Goal: Transaction & Acquisition: Book appointment/travel/reservation

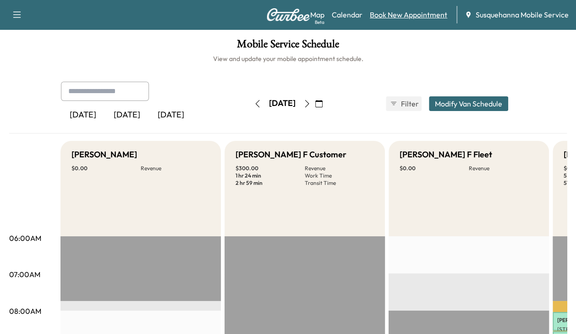
click at [381, 13] on link "Book New Appointment" at bounding box center [408, 14] width 77 height 11
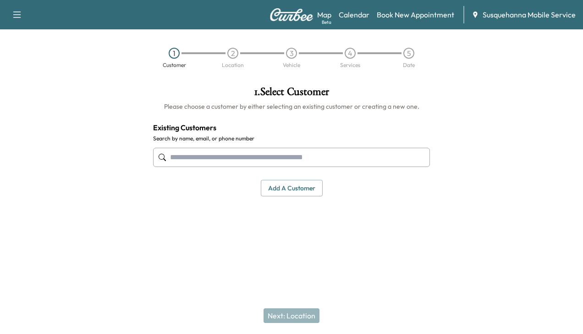
click at [265, 162] on input "text" at bounding box center [291, 157] width 277 height 19
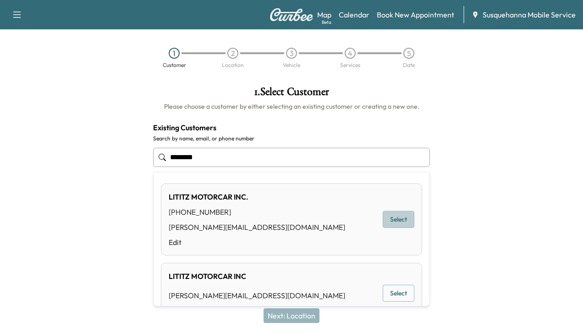
click at [381, 216] on button "Select" at bounding box center [399, 219] width 32 height 17
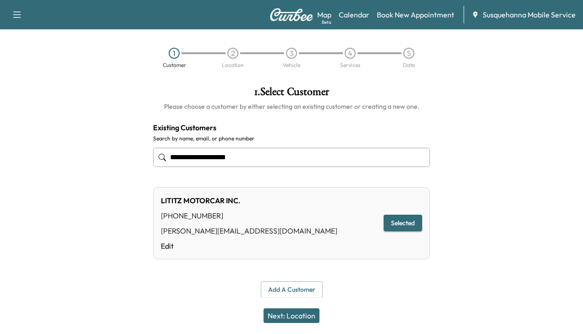
type input "**********"
click at [301, 317] on button "Next: Location" at bounding box center [292, 315] width 56 height 15
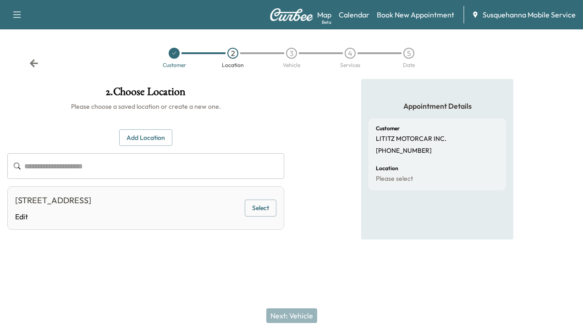
click at [254, 208] on button "Select" at bounding box center [261, 207] width 32 height 17
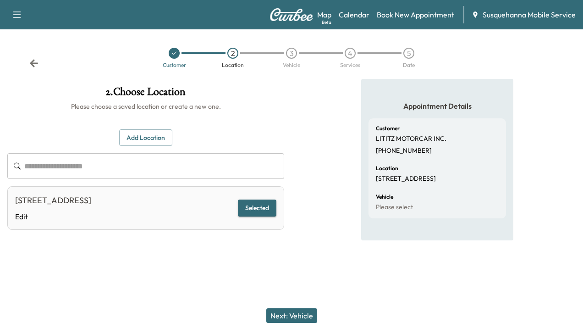
click at [278, 311] on button "Next: Vehicle" at bounding box center [291, 315] width 51 height 15
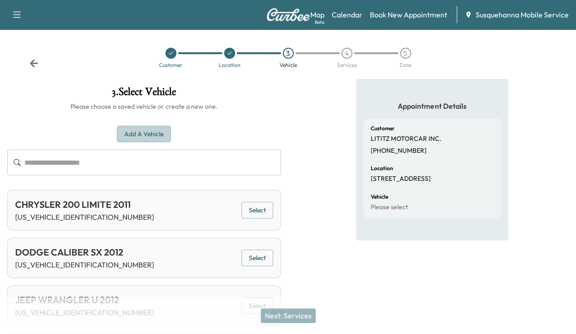
click at [146, 131] on button "Add a Vehicle" at bounding box center [144, 134] width 54 height 17
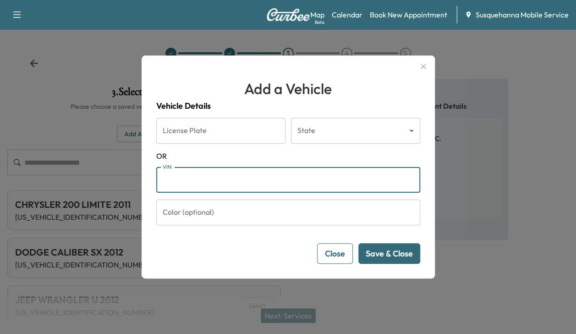
click at [183, 184] on input "VIN" at bounding box center [288, 180] width 264 height 26
type input "**********"
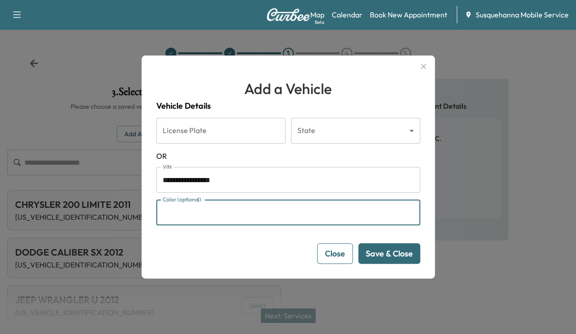
click at [200, 217] on input "Color (optional)" at bounding box center [288, 212] width 264 height 26
type input "*****"
click at [381, 252] on button "Save & Close" at bounding box center [389, 253] width 62 height 21
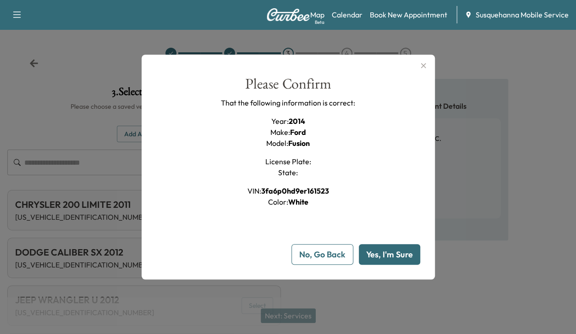
click at [381, 252] on button "Yes, I'm Sure" at bounding box center [389, 254] width 61 height 21
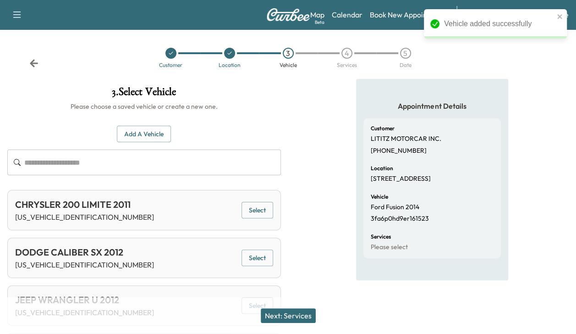
click at [306, 313] on button "Next: Services" at bounding box center [288, 315] width 55 height 15
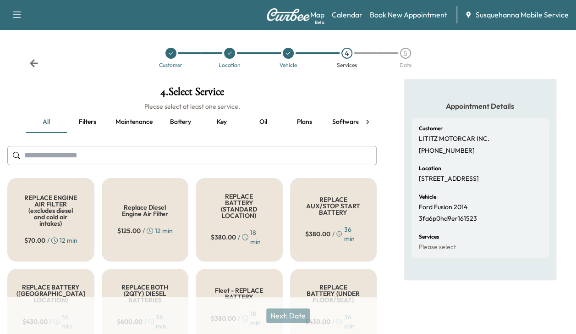
click at [369, 120] on icon at bounding box center [367, 121] width 9 height 9
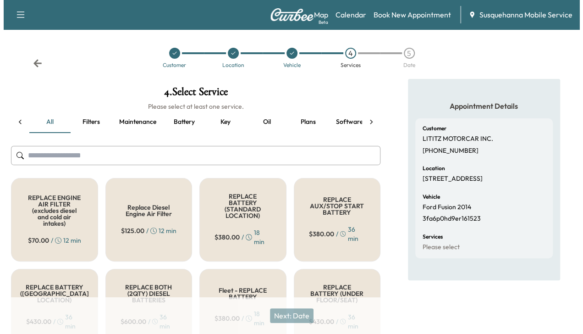
scroll to position [0, 158]
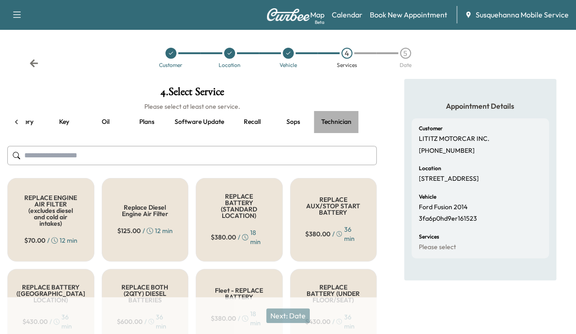
click at [341, 118] on button "Technician" at bounding box center [336, 122] width 45 height 22
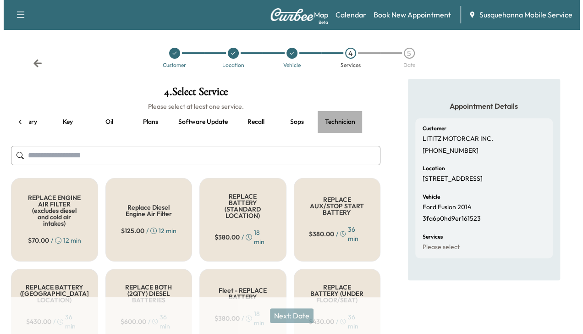
scroll to position [0, 153]
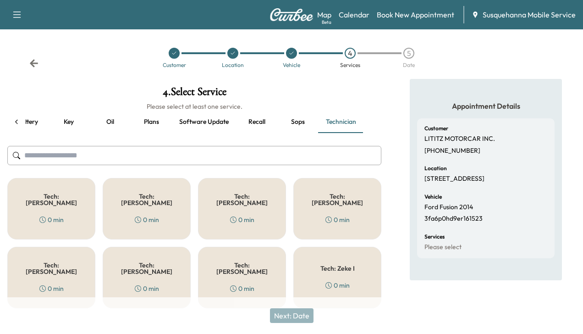
click at [209, 192] on div "Tech: Colton M 0 min" at bounding box center [242, 208] width 88 height 61
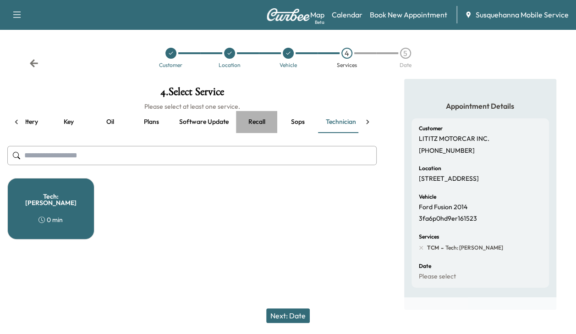
click at [256, 124] on button "Recall" at bounding box center [256, 122] width 41 height 22
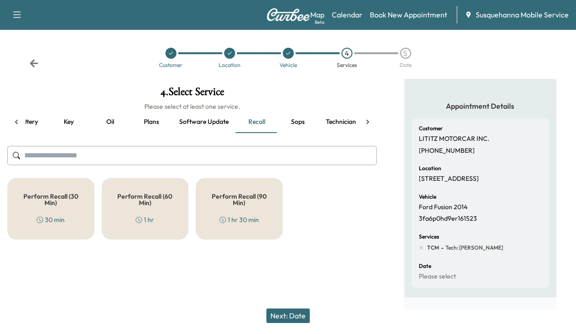
click at [73, 200] on h5 "Perform Recall (30 Min)" at bounding box center [50, 199] width 57 height 13
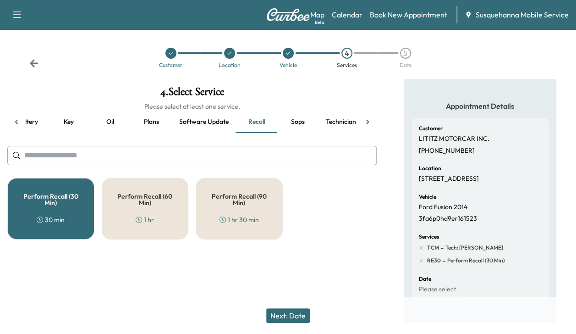
click at [292, 313] on button "Next: Date" at bounding box center [288, 315] width 44 height 15
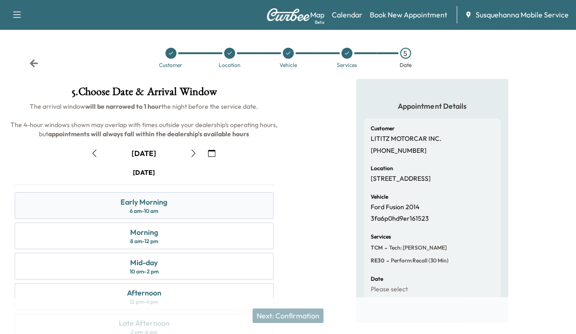
click at [147, 205] on div "Early Morning" at bounding box center [144, 201] width 47 height 11
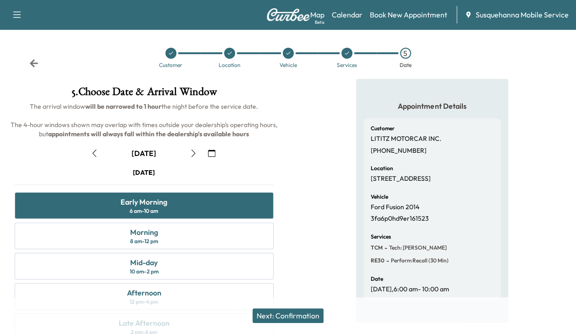
click at [269, 312] on button "Next: Confirmation" at bounding box center [288, 315] width 71 height 15
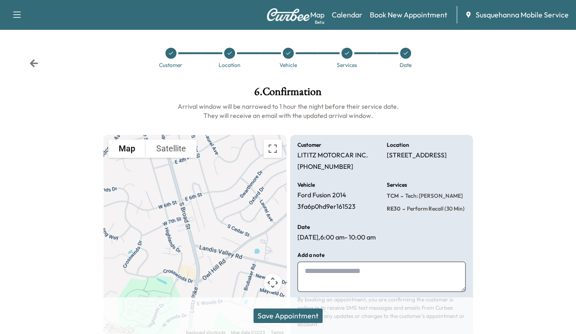
click at [299, 316] on button "Save Appointment" at bounding box center [287, 315] width 69 height 15
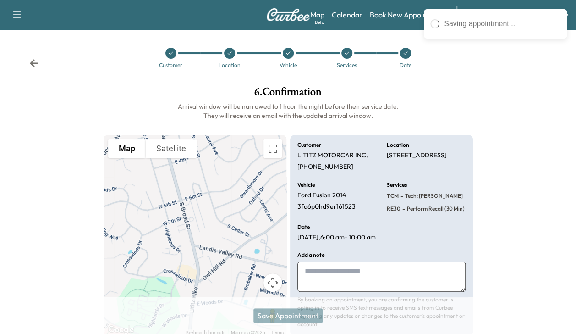
click at [377, 17] on link "Book New Appointment" at bounding box center [408, 14] width 77 height 11
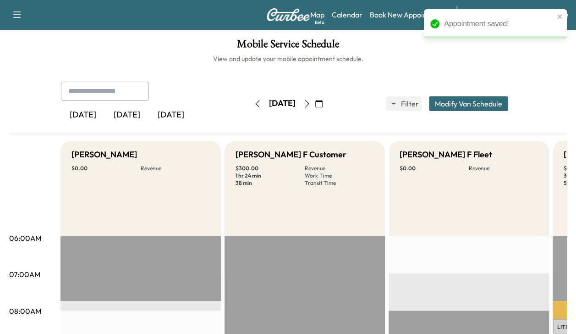
click at [377, 17] on link "Book New Appointment" at bounding box center [408, 14] width 77 height 11
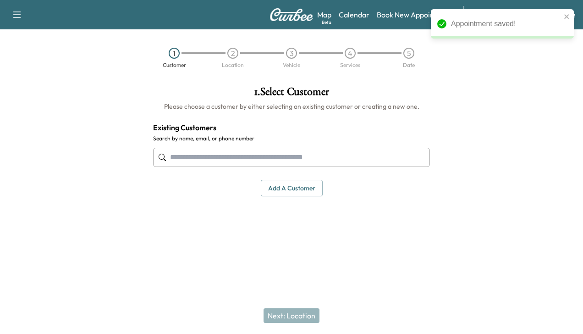
click at [253, 156] on input "text" at bounding box center [291, 157] width 277 height 19
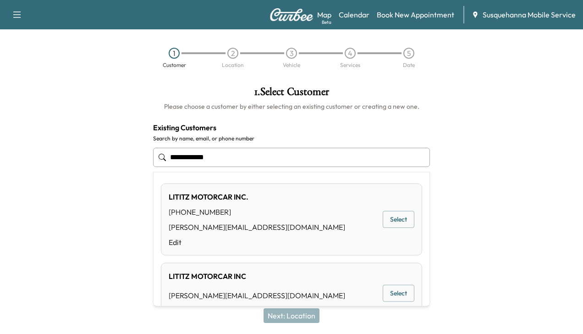
click at [381, 216] on button "Select" at bounding box center [399, 219] width 32 height 17
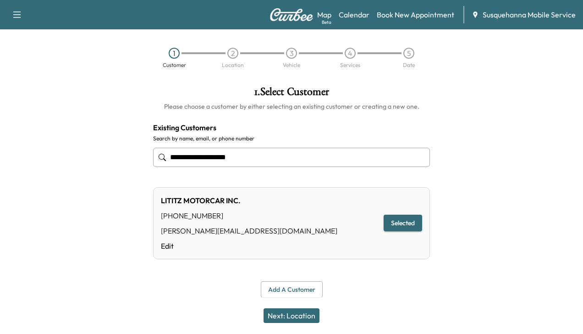
type input "**********"
click at [293, 314] on button "Next: Location" at bounding box center [292, 315] width 56 height 15
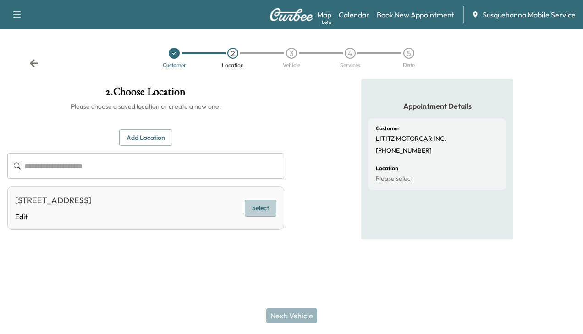
click at [257, 206] on button "Select" at bounding box center [261, 207] width 32 height 17
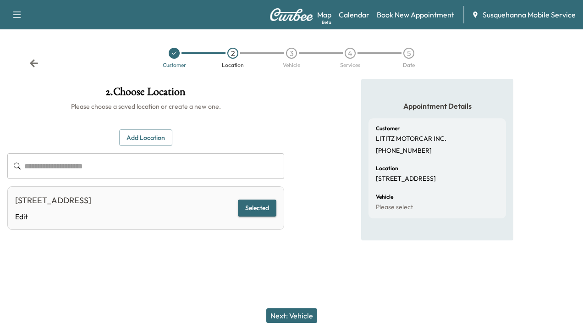
click at [293, 309] on button "Next: Vehicle" at bounding box center [291, 315] width 51 height 15
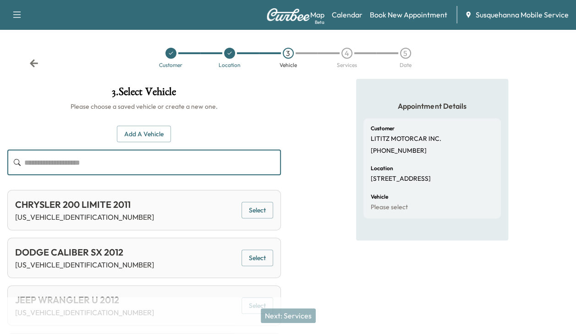
click at [122, 156] on input "text" at bounding box center [152, 162] width 257 height 26
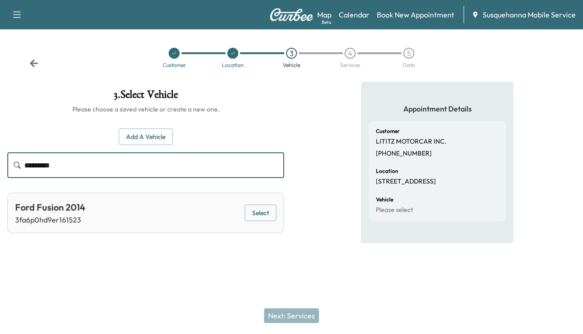
type input "*********"
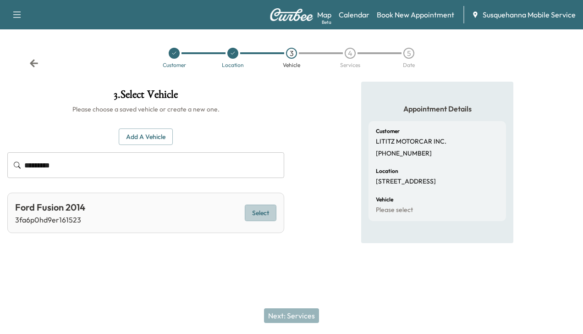
click at [253, 215] on button "Select" at bounding box center [261, 212] width 32 height 17
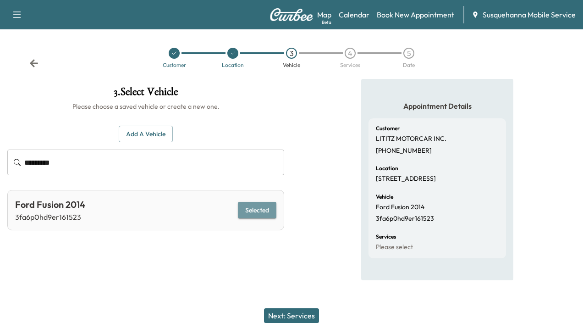
click at [253, 210] on button "Selected" at bounding box center [257, 210] width 39 height 17
click at [289, 309] on button "Next: Services" at bounding box center [291, 315] width 55 height 15
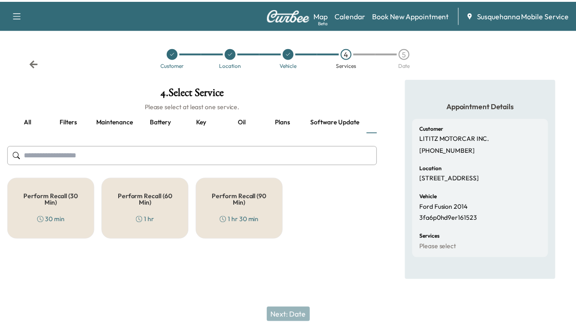
scroll to position [0, 30]
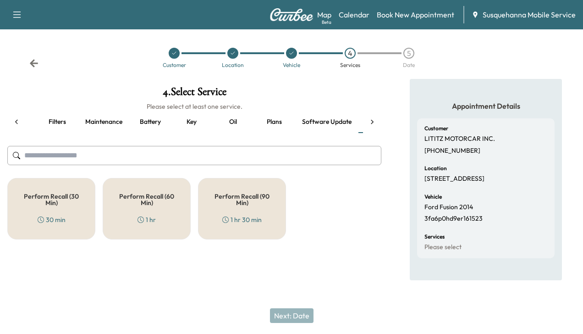
click at [66, 201] on h5 "Perform Recall (30 Min)" at bounding box center [51, 199] width 58 height 13
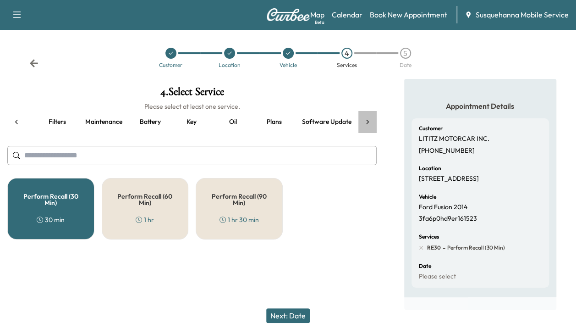
click at [367, 121] on icon at bounding box center [367, 121] width 9 height 9
click at [339, 123] on button "Technician" at bounding box center [336, 122] width 45 height 22
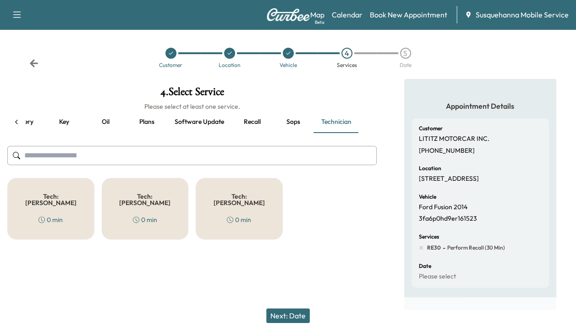
click at [244, 198] on h5 "Tech: [PERSON_NAME]" at bounding box center [239, 199] width 57 height 13
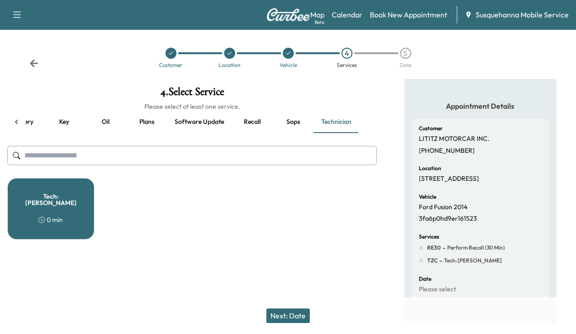
click at [293, 314] on button "Next: Date" at bounding box center [288, 315] width 44 height 15
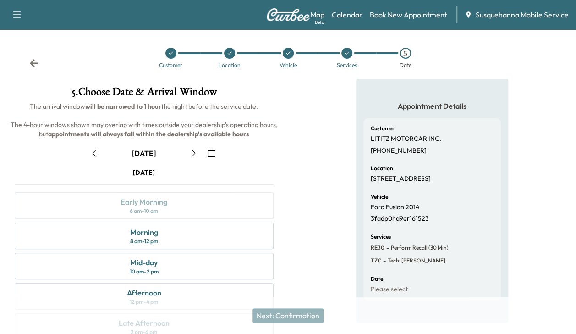
click at [191, 151] on icon "button" at bounding box center [193, 152] width 7 height 7
click at [167, 202] on div "Early Morning" at bounding box center [144, 201] width 47 height 11
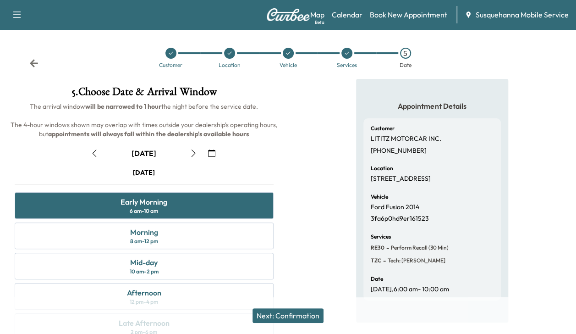
click at [291, 312] on button "Next: Confirmation" at bounding box center [288, 315] width 71 height 15
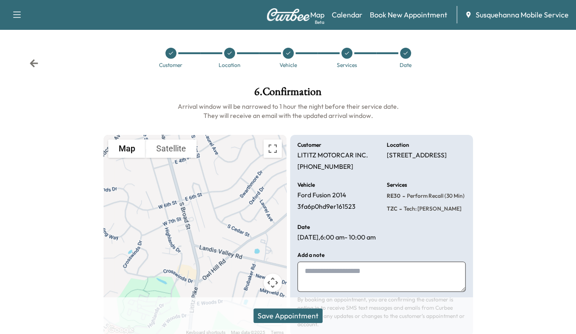
click at [291, 312] on button "Save Appointment" at bounding box center [287, 315] width 69 height 15
